Goal: Task Accomplishment & Management: Manage account settings

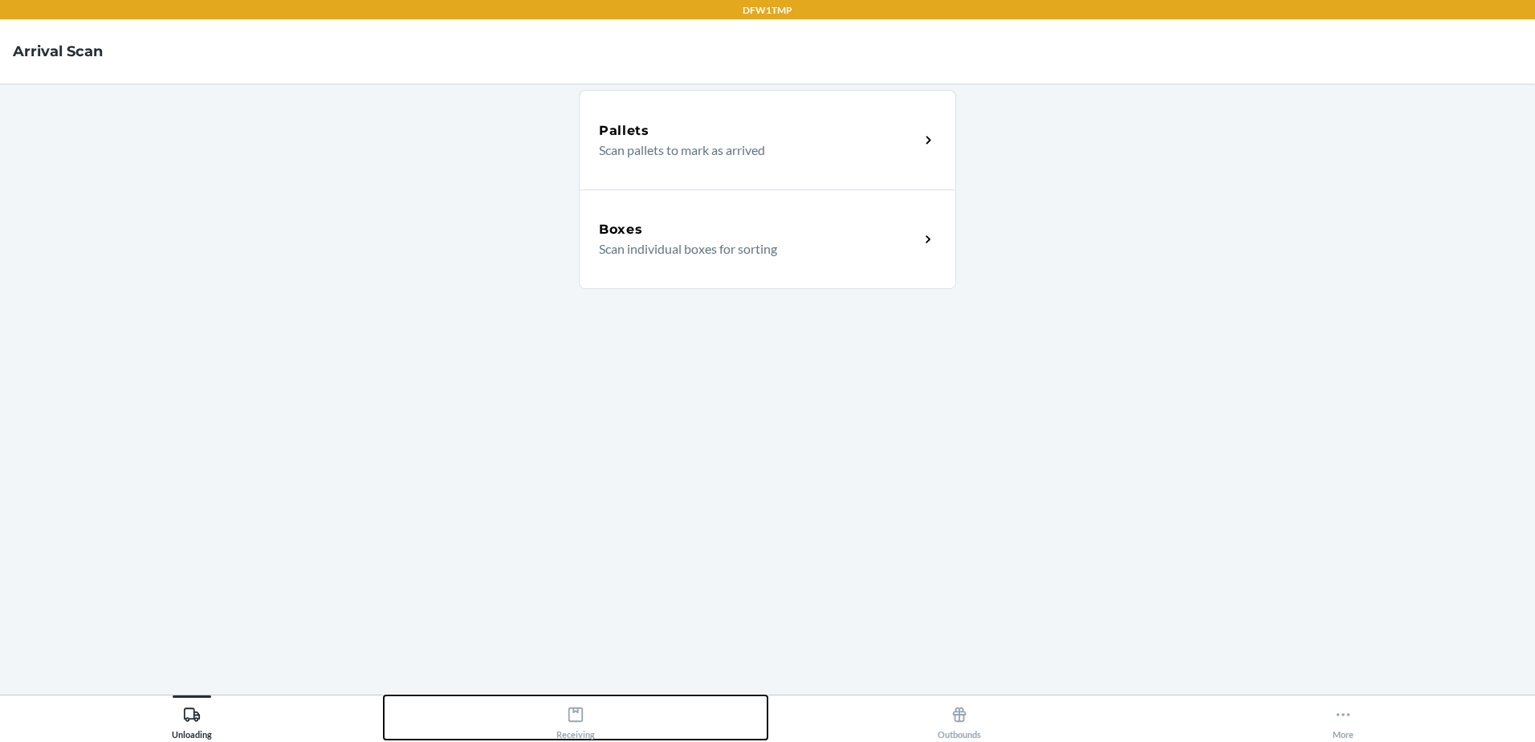
click at [594, 736] on div "Receiving" at bounding box center [575, 719] width 39 height 40
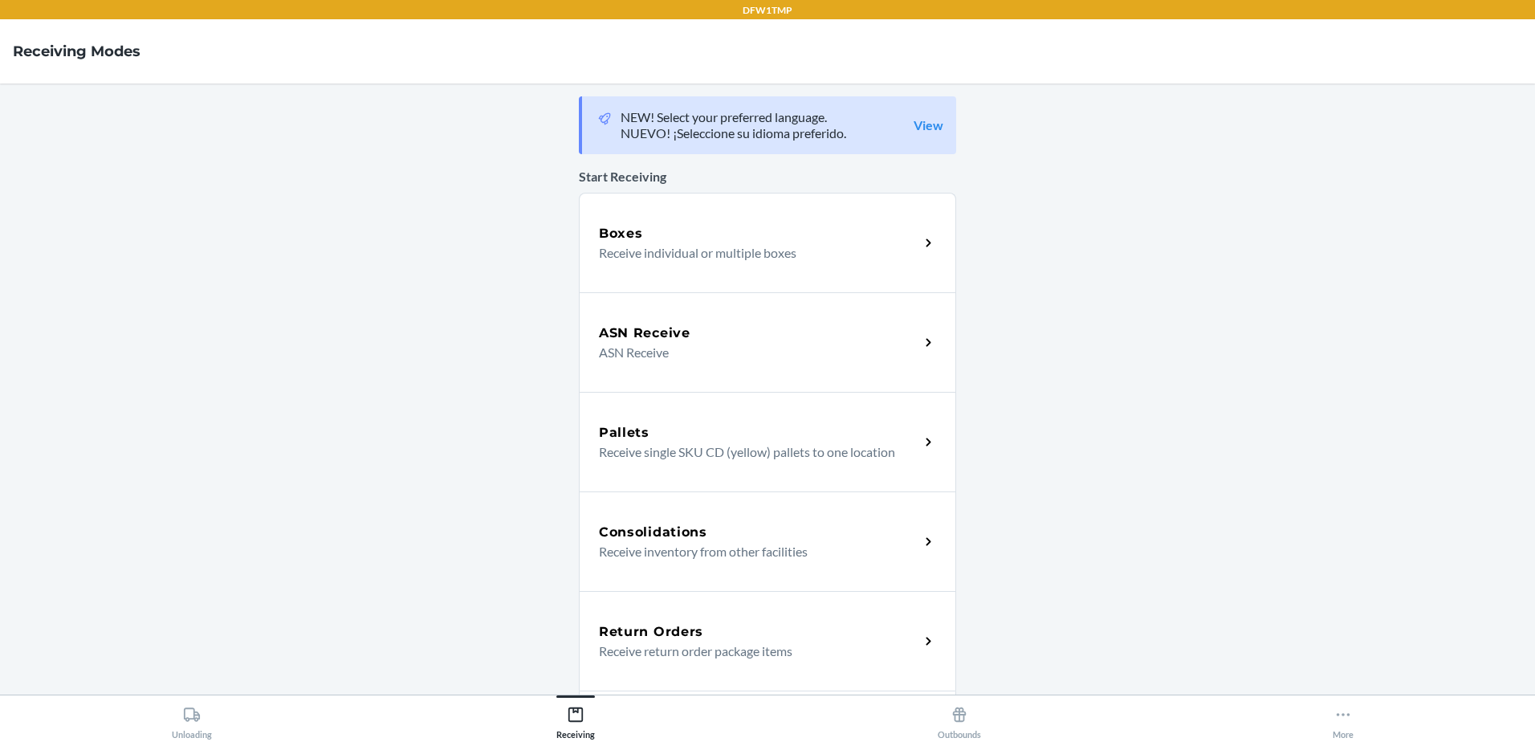
click at [930, 140] on div "NEW! Select your preferred language. NUEVO! ¡Seleccione su idioma preferido. Vi…" at bounding box center [781, 125] width 323 height 32
click at [925, 132] on link "View" at bounding box center [928, 125] width 30 height 16
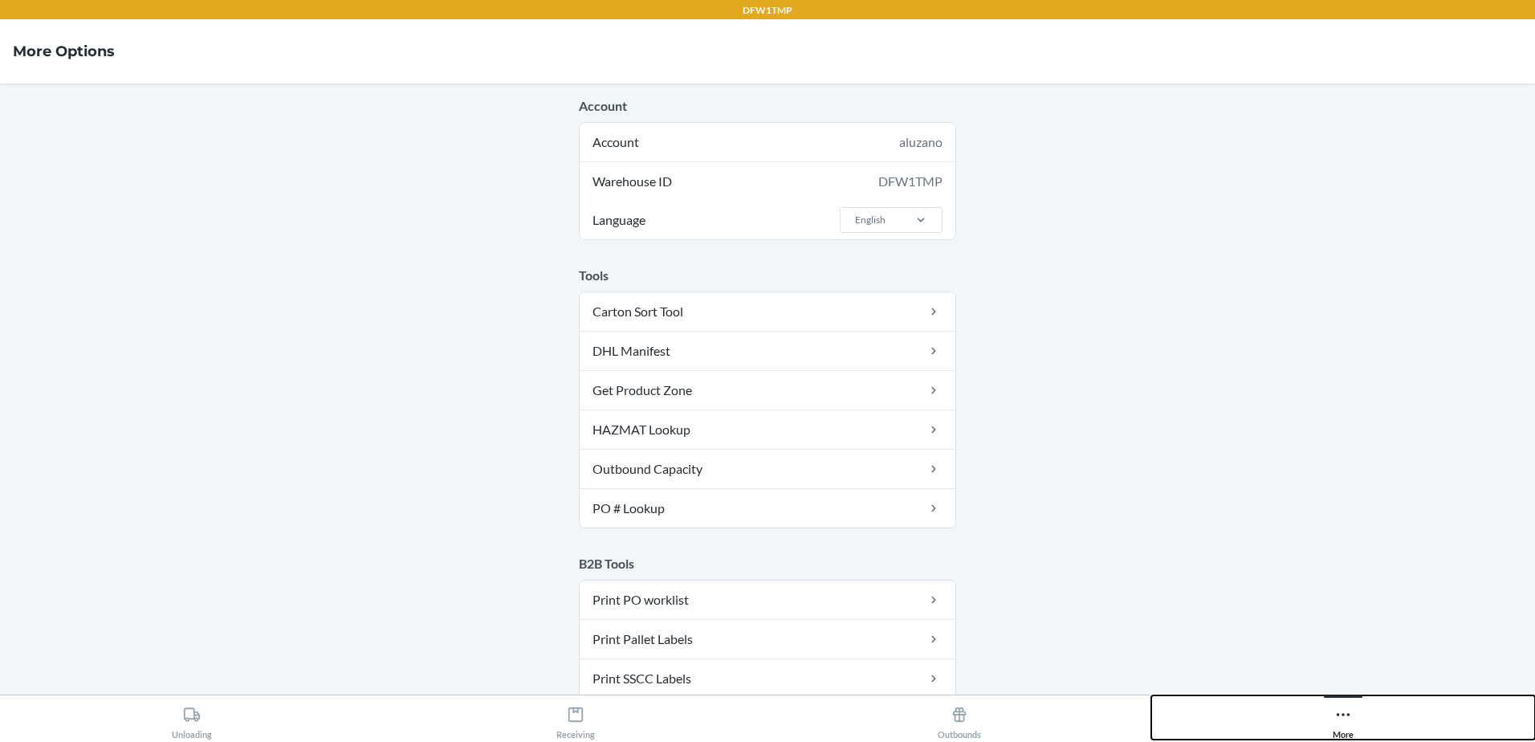
click at [1364, 718] on button "More" at bounding box center [1343, 717] width 384 height 44
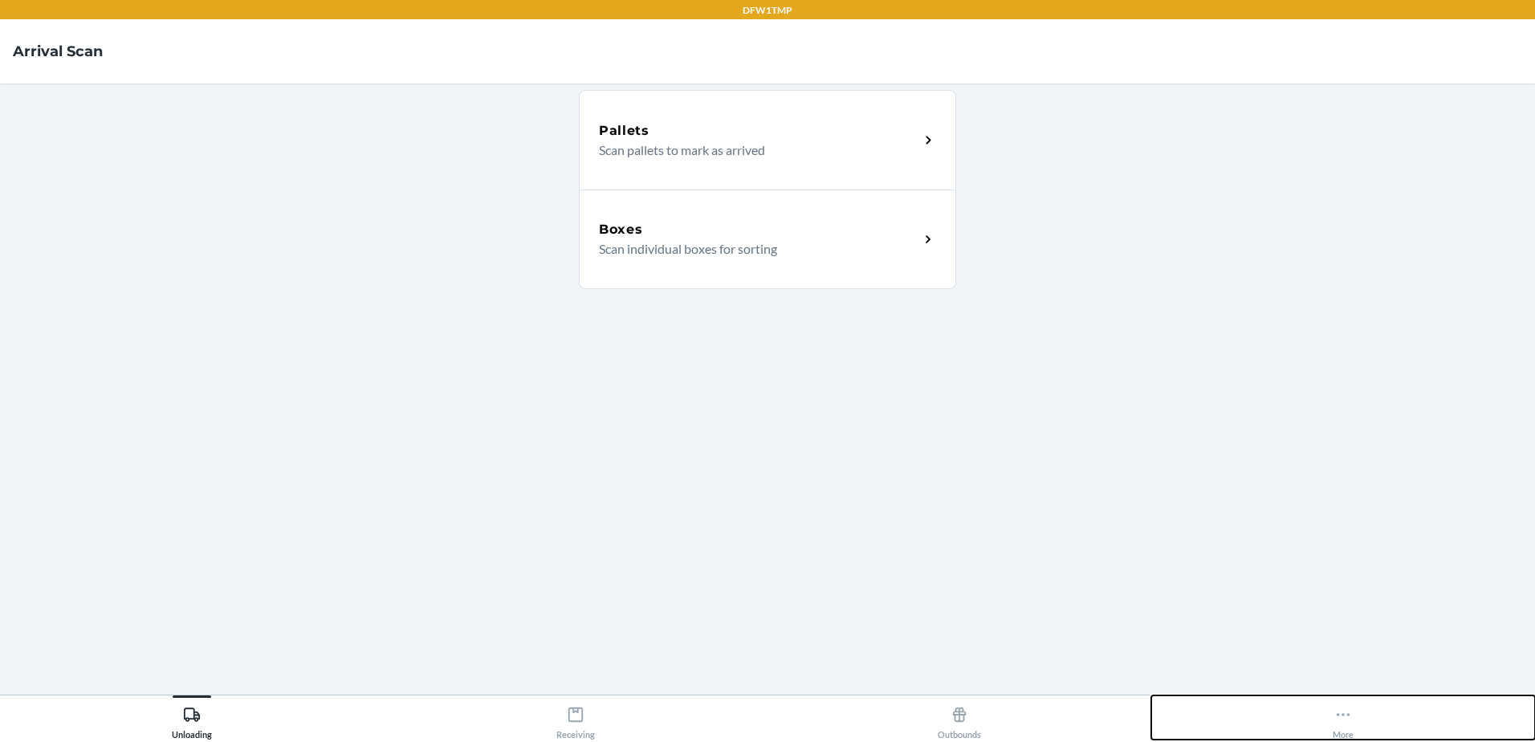
click at [1352, 719] on div "More" at bounding box center [1342, 719] width 21 height 40
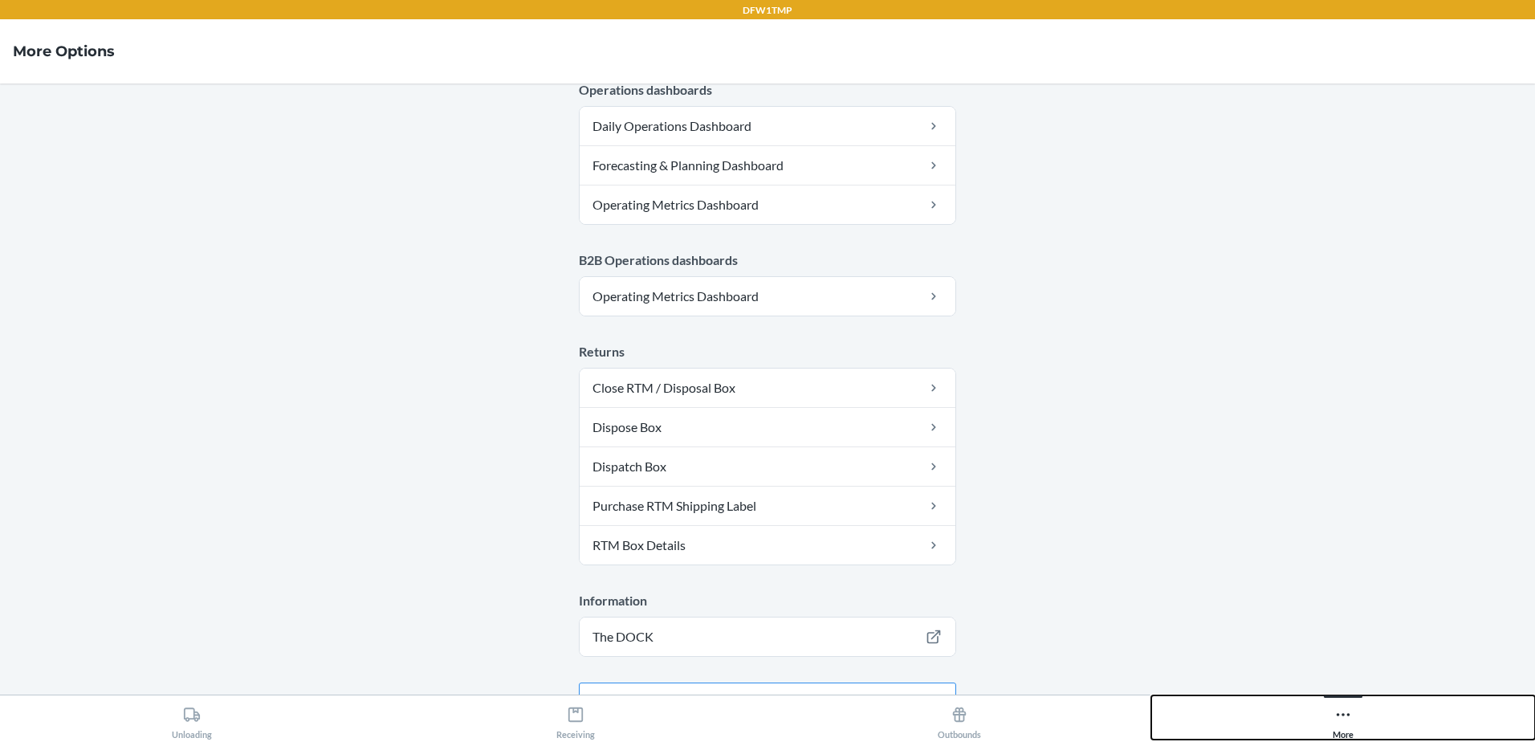
scroll to position [801, 0]
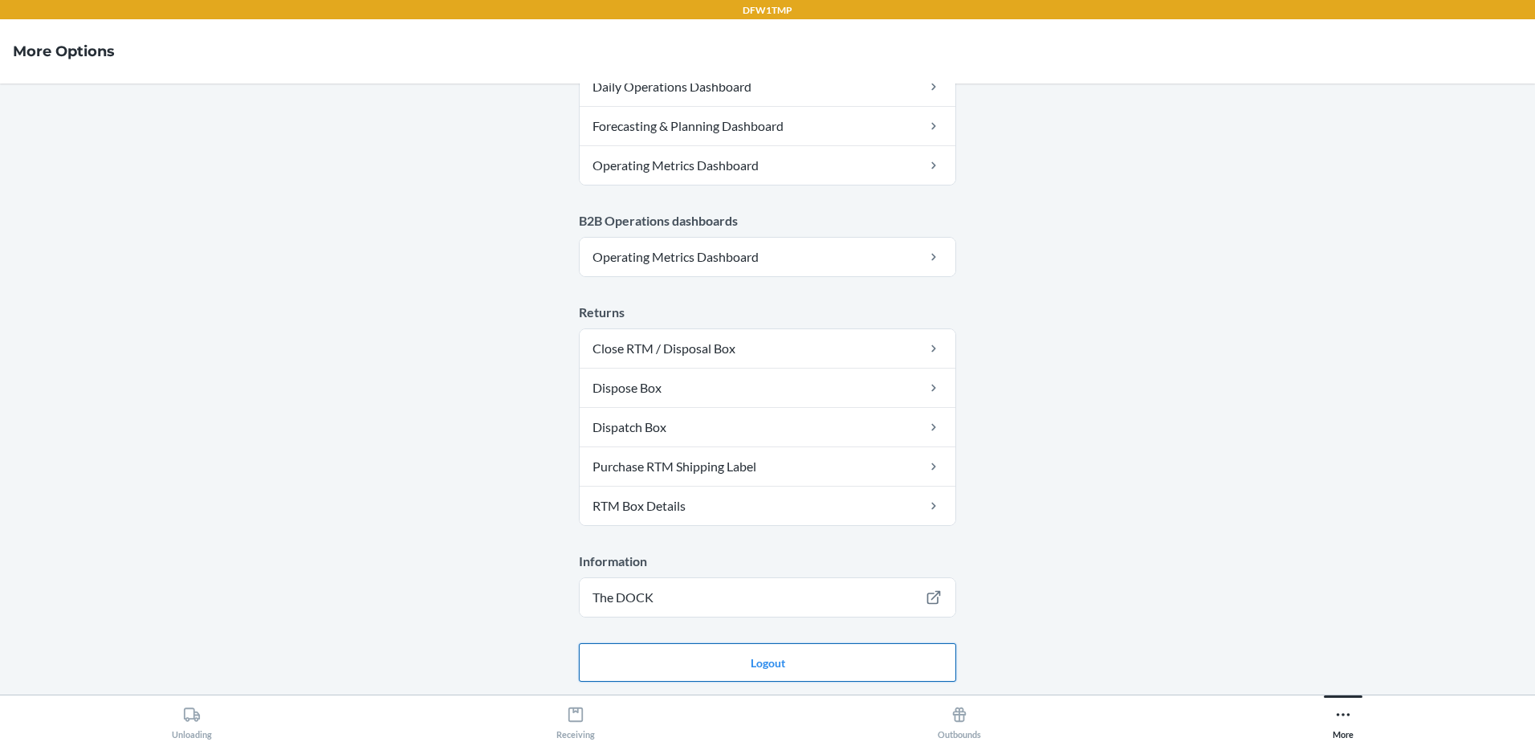
drag, startPoint x: 771, startPoint y: 658, endPoint x: 769, endPoint y: 650, distance: 8.2
click at [769, 659] on button "Logout" at bounding box center [767, 662] width 377 height 39
